Goal: Navigation & Orientation: Find specific page/section

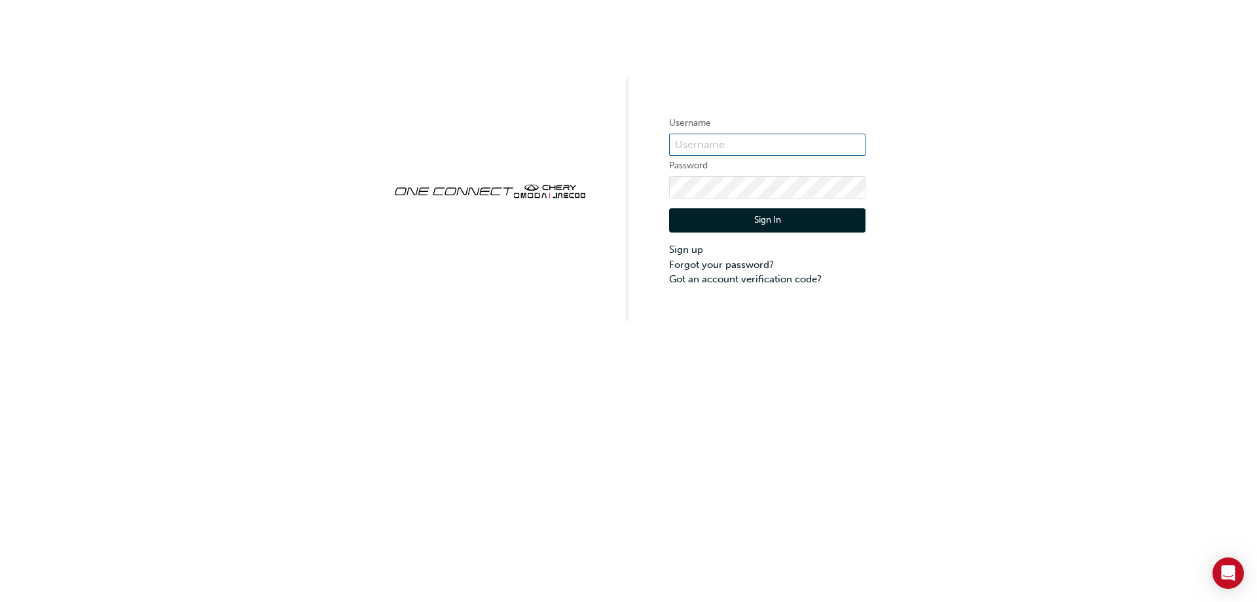
click at [719, 148] on input "text" at bounding box center [767, 145] width 196 height 22
type input "CHAU1645"
click button "Sign In" at bounding box center [767, 220] width 196 height 25
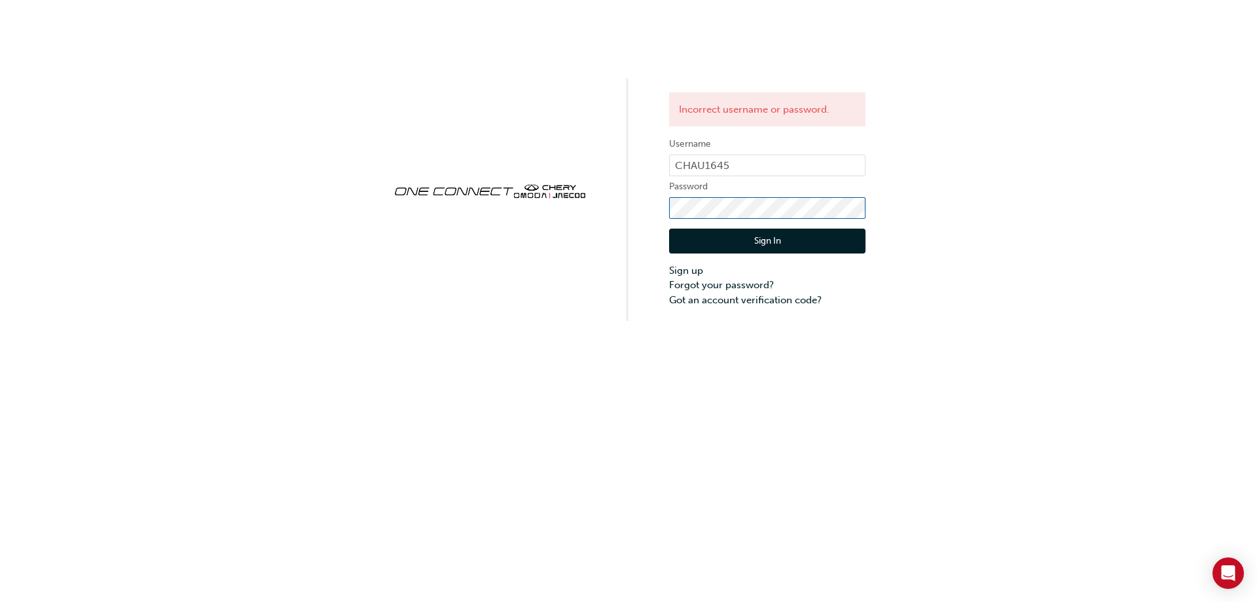
click button "Sign In" at bounding box center [767, 240] width 196 height 25
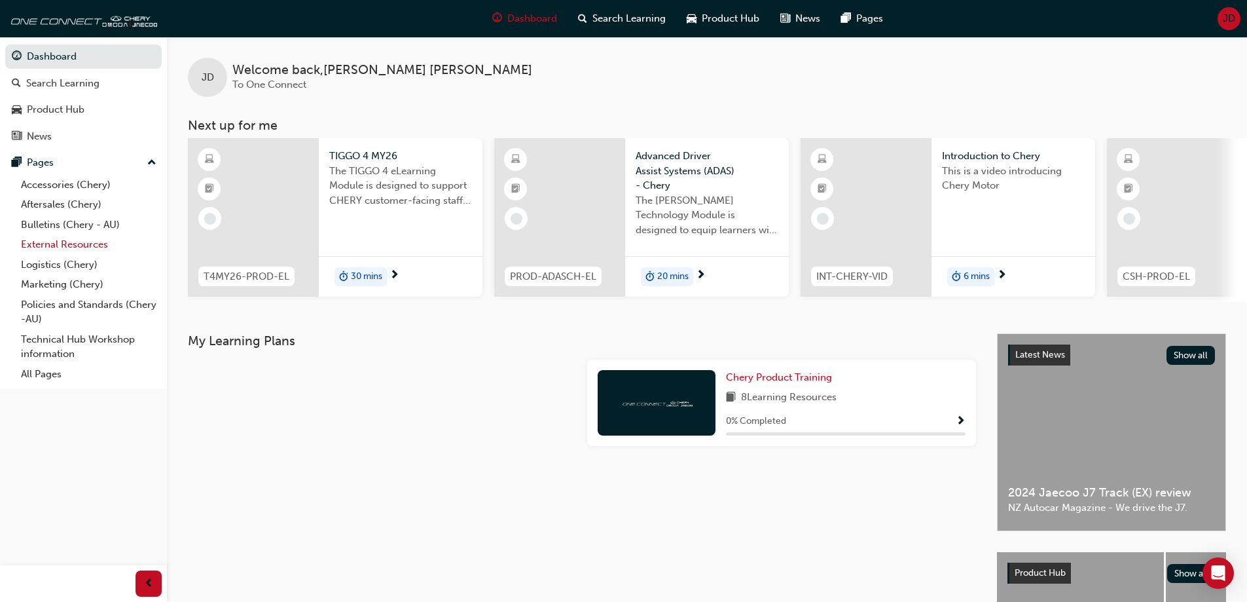
click at [91, 242] on link "External Resources" at bounding box center [89, 244] width 146 height 20
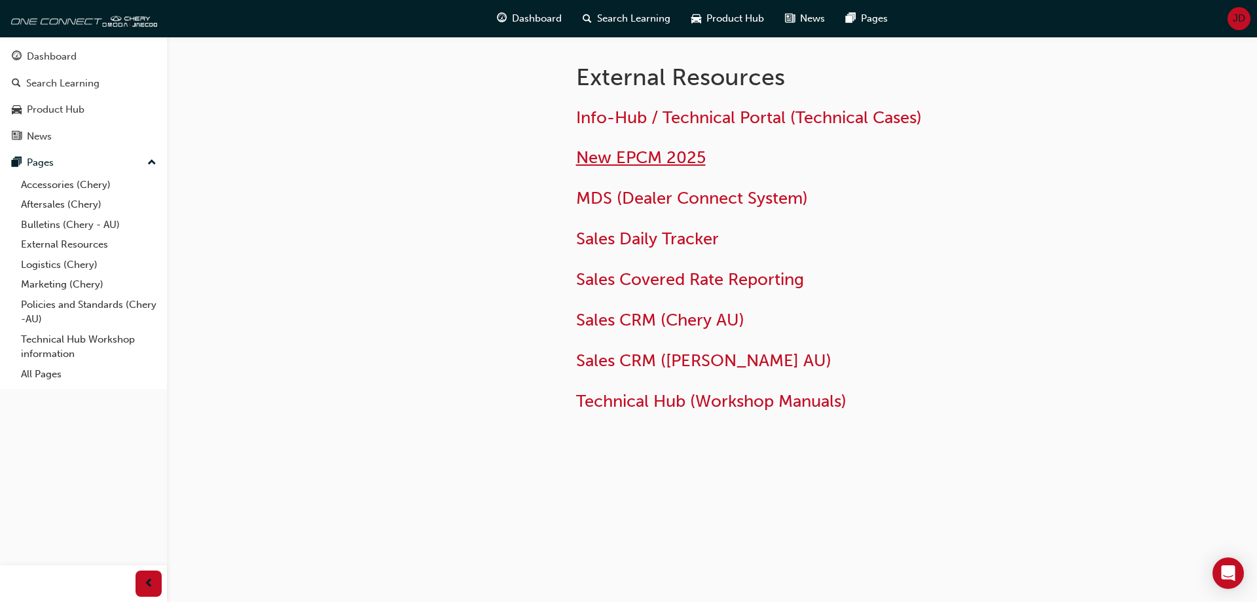
click at [664, 149] on span "New EPCM 2025" at bounding box center [641, 157] width 130 height 20
